Goal: Use online tool/utility: Utilize a website feature to perform a specific function

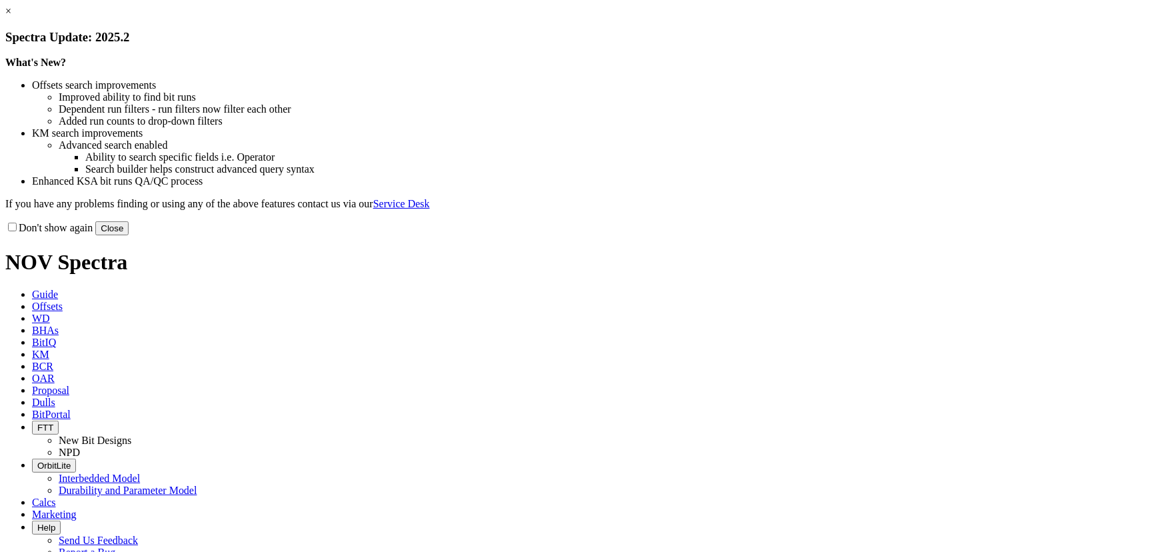
click at [129, 235] on button "Close" at bounding box center [111, 228] width 33 height 14
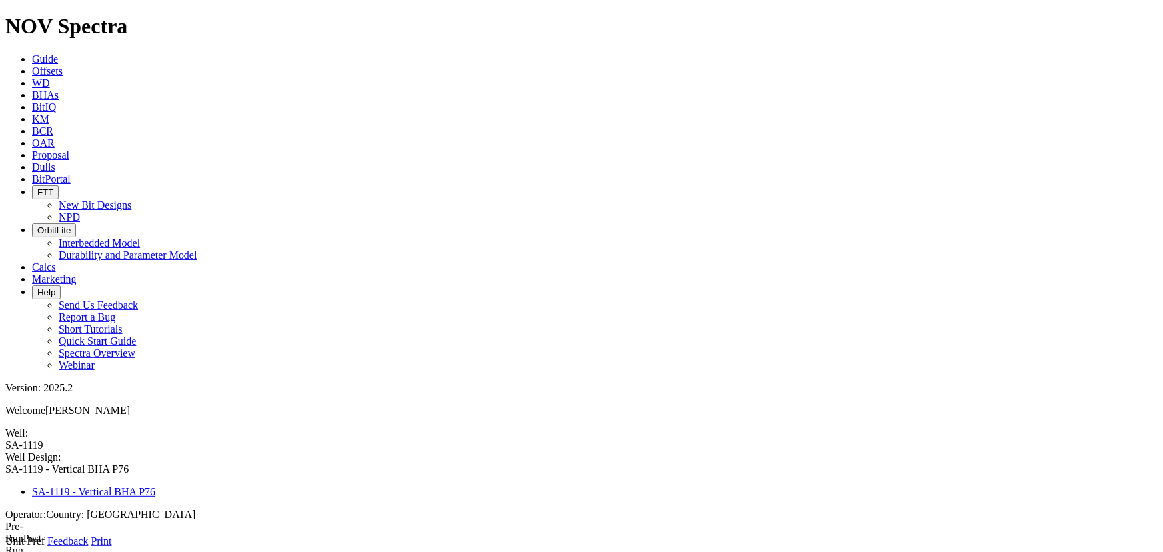
click at [5, 547] on span at bounding box center [5, 547] width 0 height 0
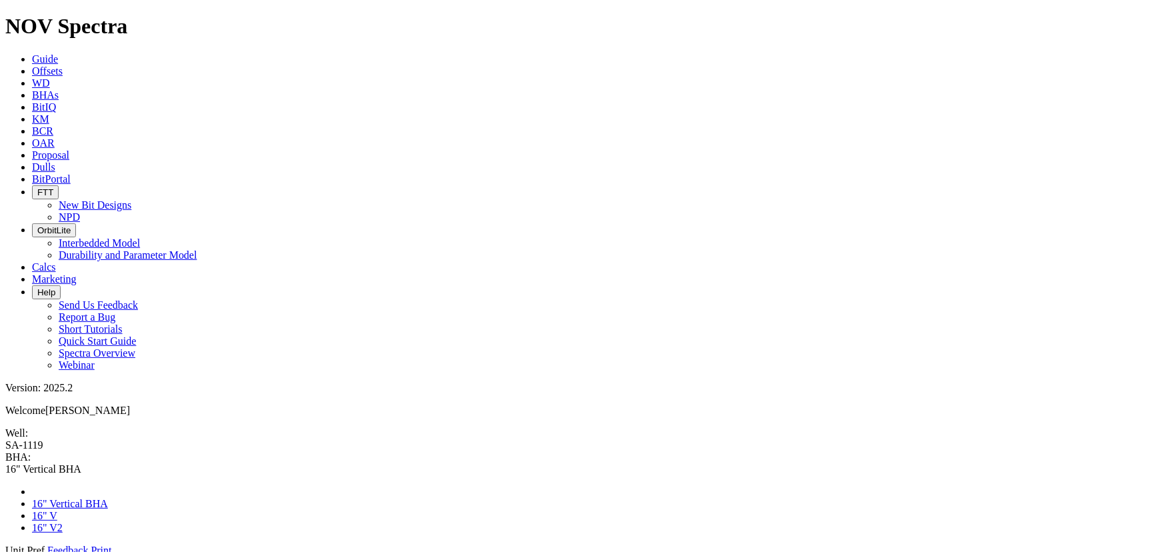
click at [5, 551] on span at bounding box center [5, 556] width 0 height 0
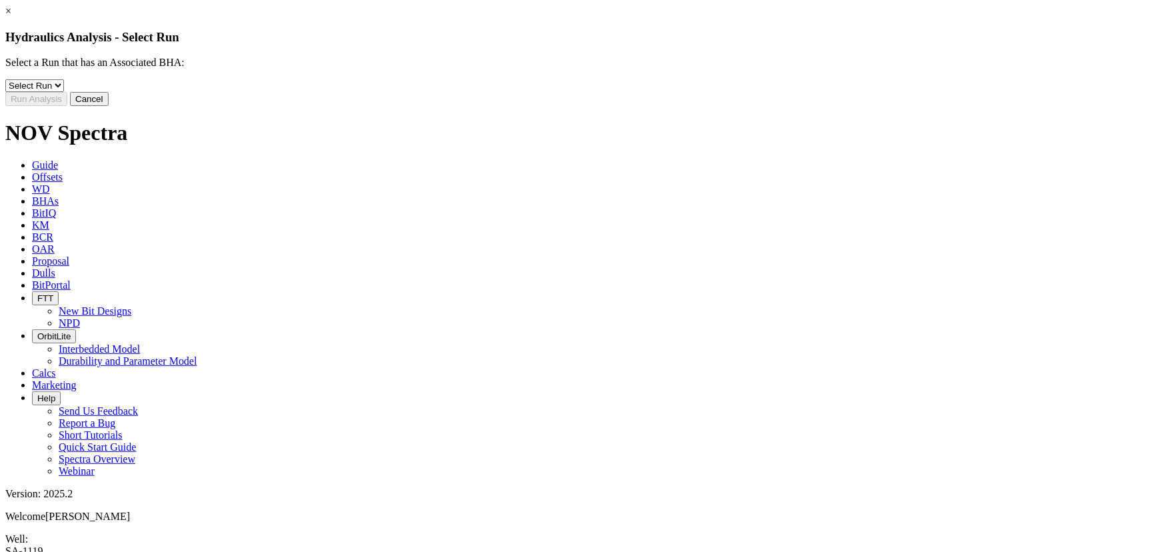
click at [109, 106] on button "Cancel" at bounding box center [89, 99] width 39 height 14
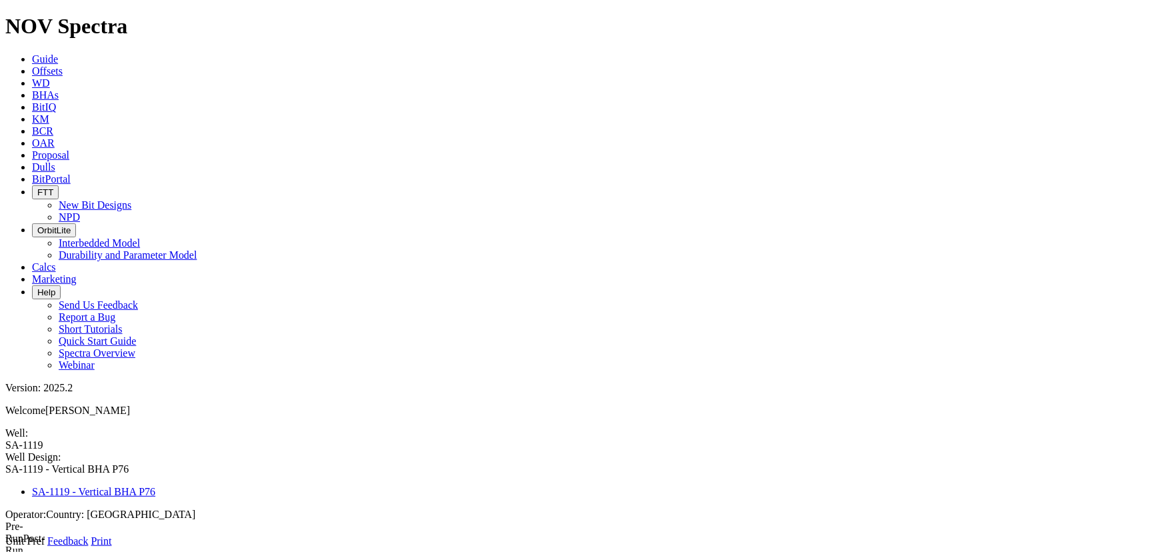
click at [5, 547] on icon at bounding box center [5, 547] width 0 height 0
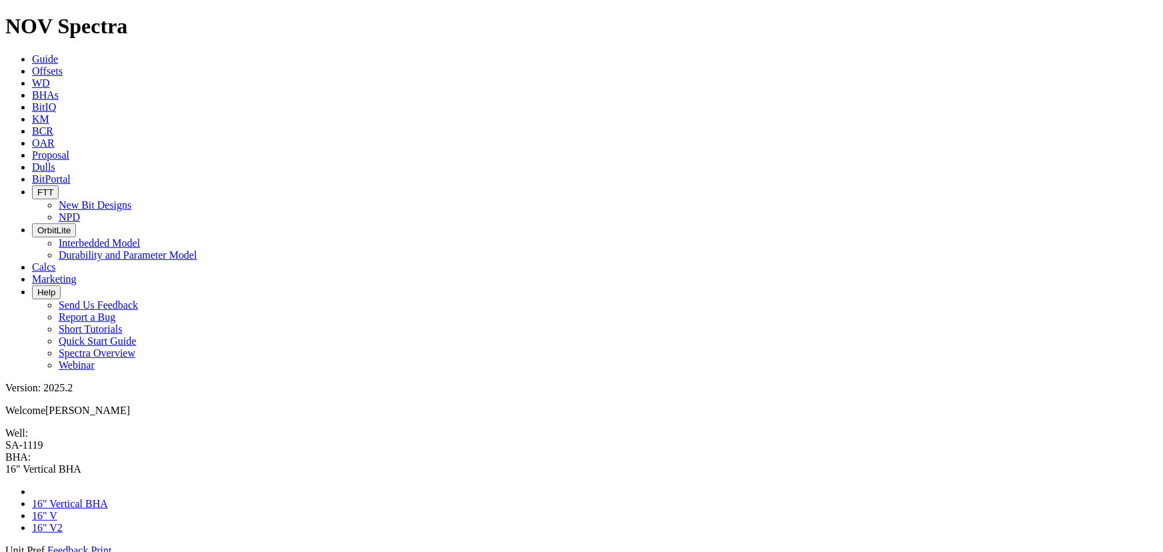
click at [5, 551] on link at bounding box center [5, 556] width 0 height 0
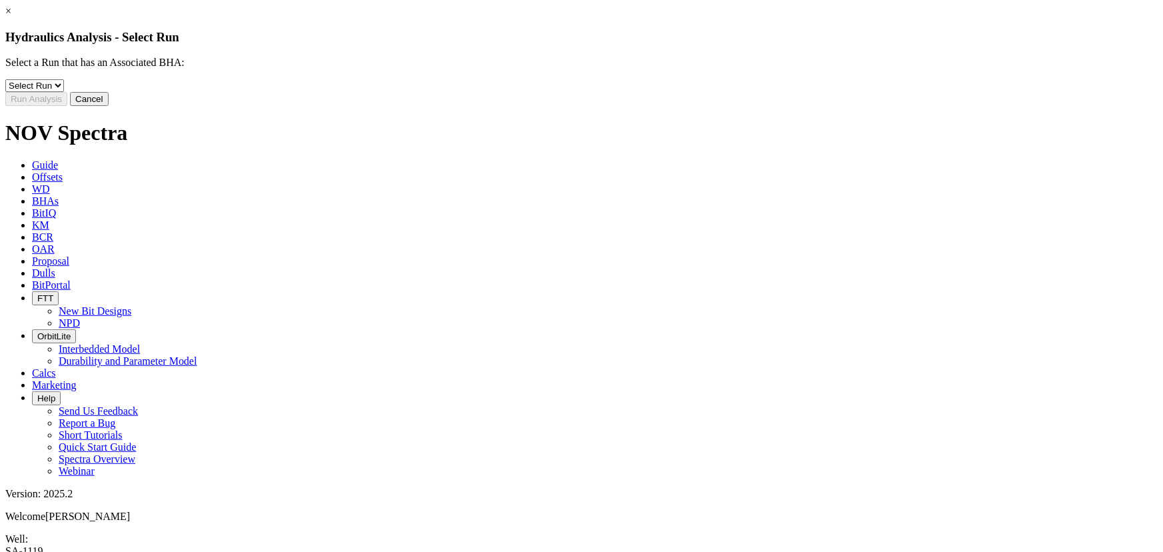
click at [109, 106] on button "Cancel" at bounding box center [89, 99] width 39 height 14
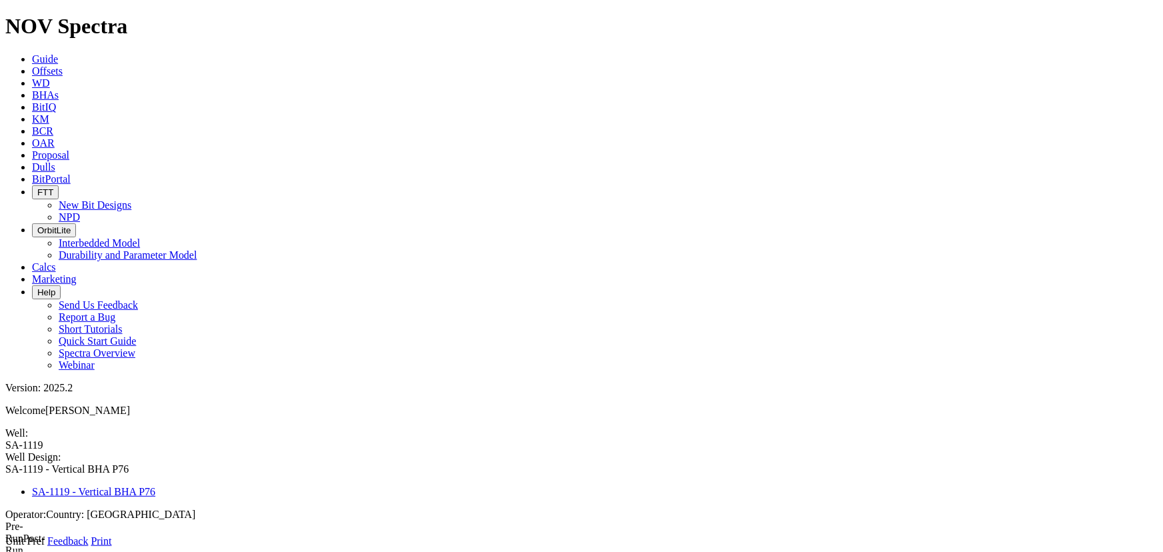
click at [5, 547] on link at bounding box center [5, 547] width 0 height 0
type input "1"
type input "9352"
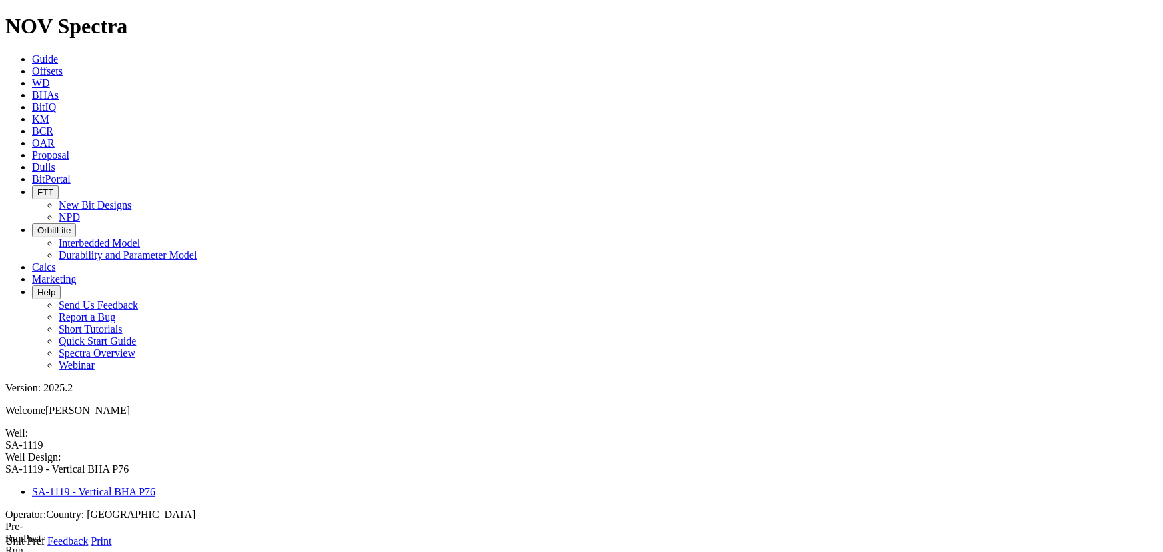
type input "11068"
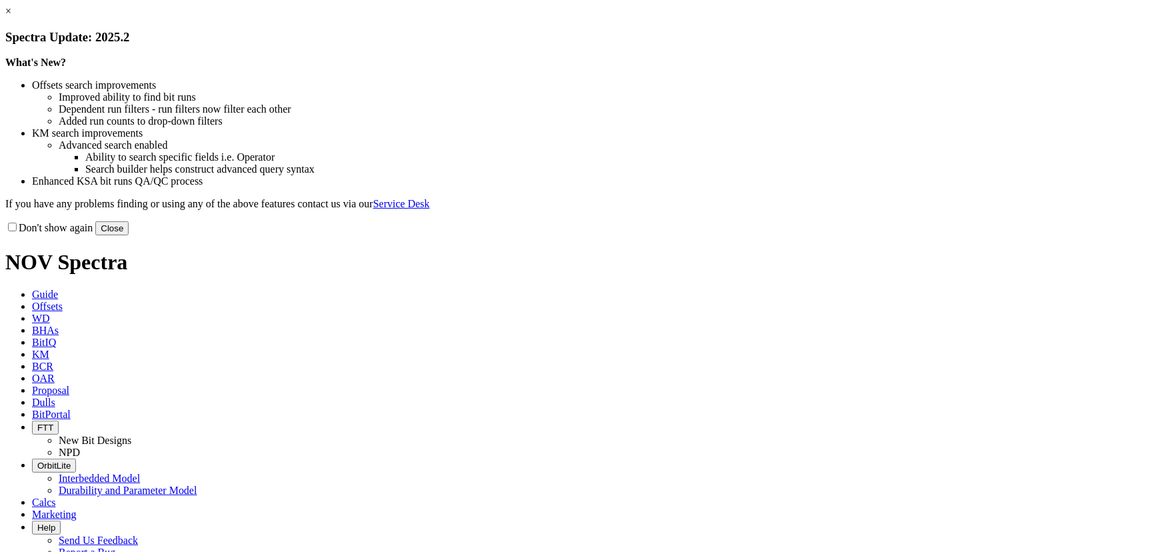
click at [129, 235] on button "Close" at bounding box center [111, 228] width 33 height 14
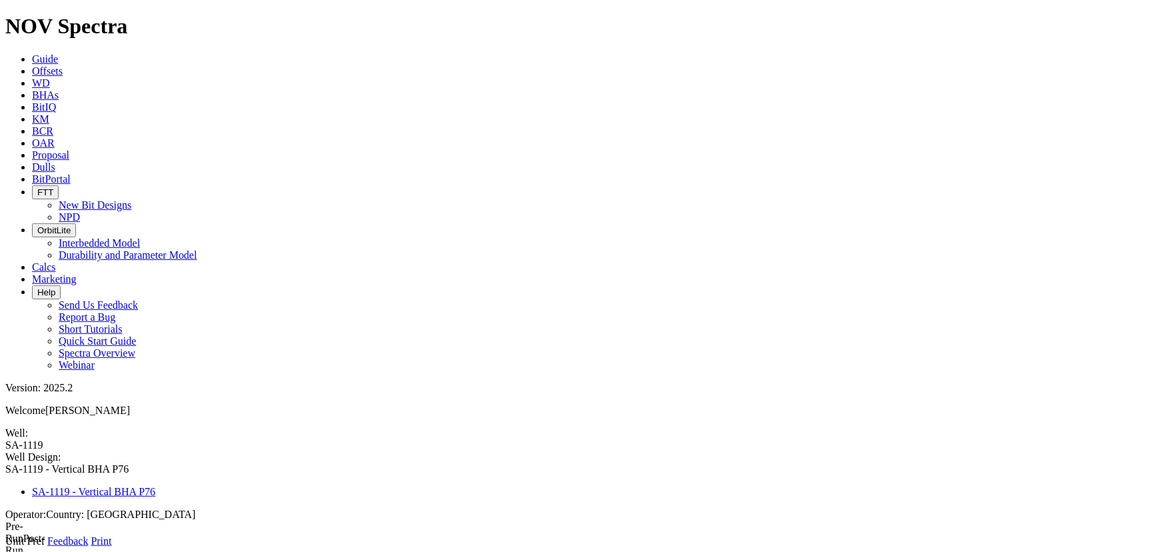
click at [5, 547] on link at bounding box center [5, 547] width 0 height 0
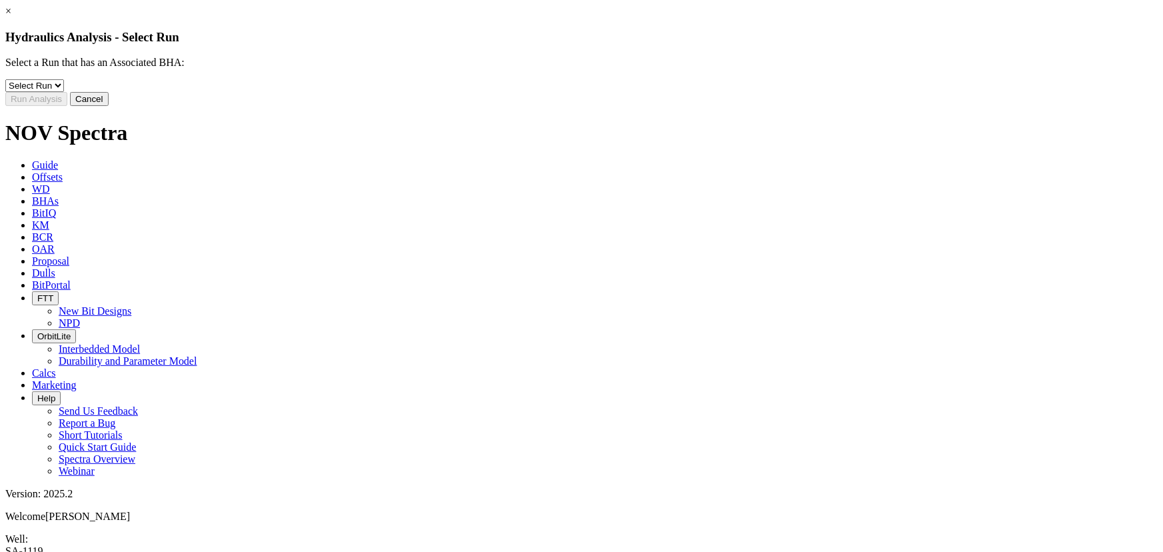
click at [64, 92] on select "Select Run 1" at bounding box center [34, 85] width 59 height 13
select select "object:710"
click at [64, 89] on select "Select Run 1" at bounding box center [34, 85] width 59 height 13
click at [109, 106] on button "Cancel" at bounding box center [89, 99] width 39 height 14
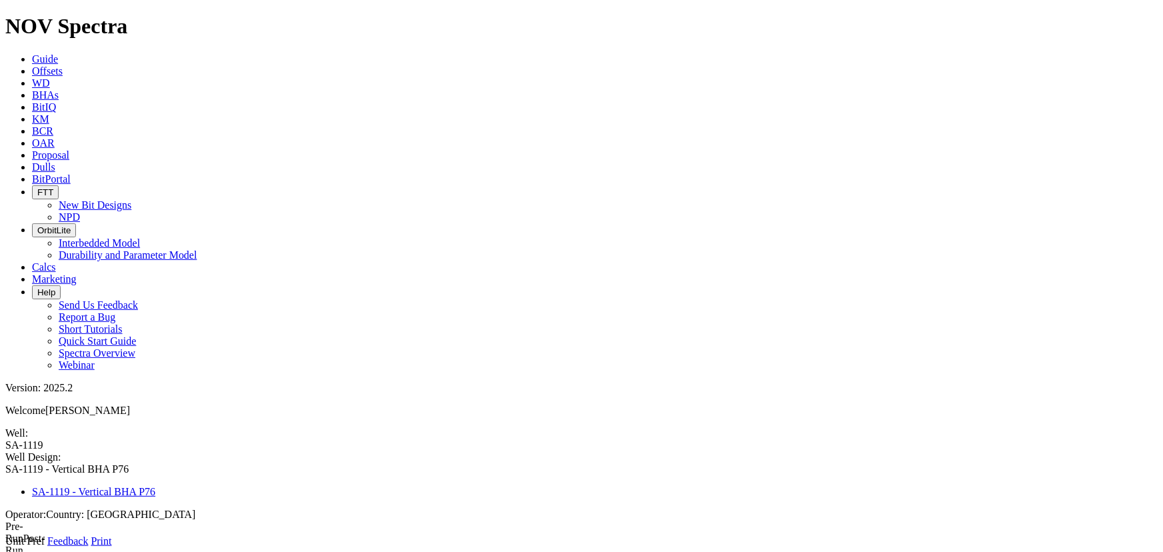
click at [5, 547] on icon at bounding box center [5, 547] width 0 height 0
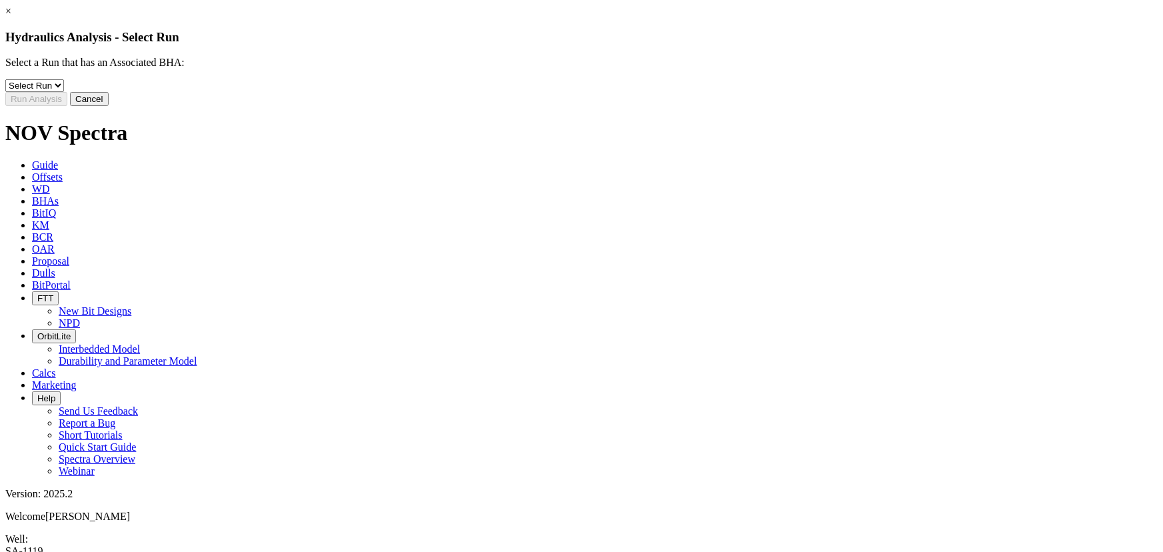
click at [516, 92] on div "Select a Run that has an Associated BHA: Select Run 1 Error:" at bounding box center [581, 74] width 1152 height 35
click at [64, 92] on select "Select Run 1" at bounding box center [34, 85] width 59 height 13
select select "object:724"
click at [64, 89] on select "Select Run 1" at bounding box center [34, 85] width 59 height 13
click at [67, 106] on button "Run Analysis" at bounding box center [36, 99] width 62 height 14
